Goal: Information Seeking & Learning: Learn about a topic

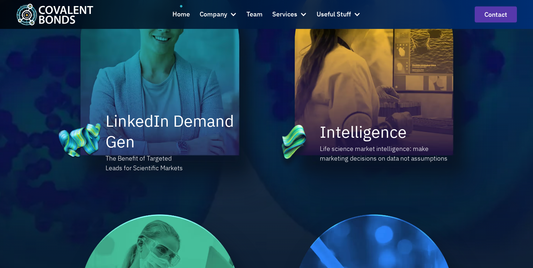
scroll to position [714, 0]
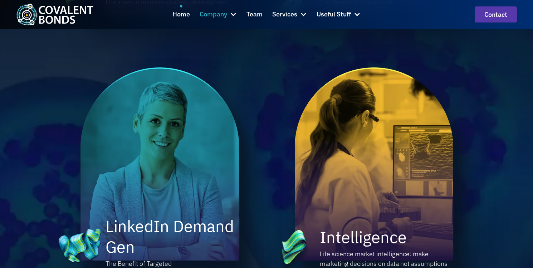
click at [235, 12] on div at bounding box center [233, 14] width 7 height 7
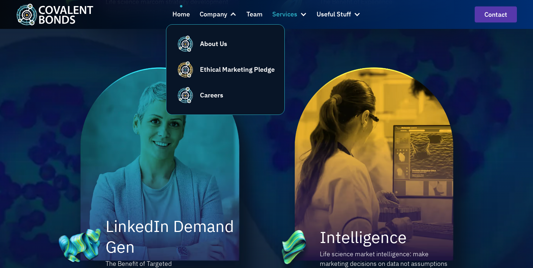
click at [304, 13] on div at bounding box center [303, 14] width 7 height 7
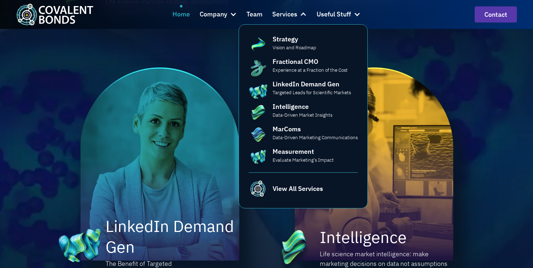
click at [178, 15] on div "Home" at bounding box center [181, 14] width 18 height 10
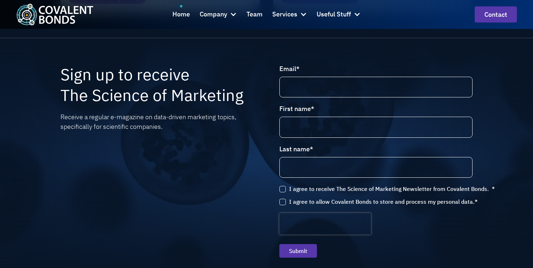
scroll to position [2145, 0]
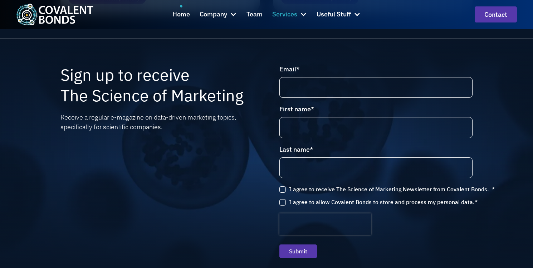
click at [300, 17] on div at bounding box center [303, 14] width 7 height 7
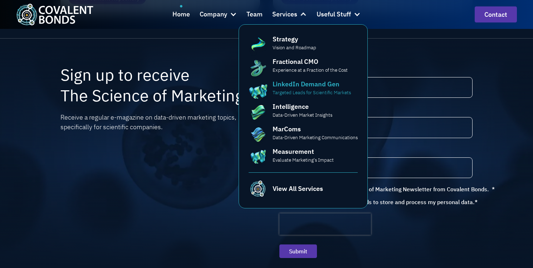
click at [304, 90] on p "Targeted Leads for Scientific Markets" at bounding box center [311, 92] width 78 height 7
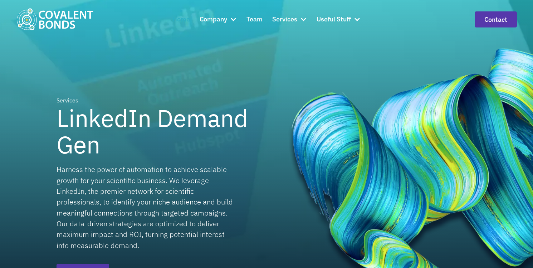
click at [182, 21] on div "Home" at bounding box center [181, 19] width 18 height 10
